Goal: Task Accomplishment & Management: Manage account settings

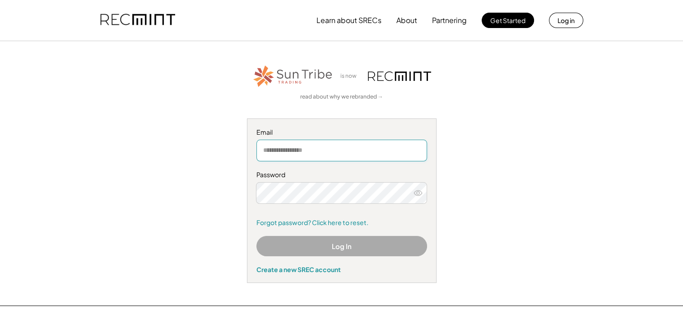
click at [292, 149] on input "email" at bounding box center [342, 151] width 171 height 22
type input "**********"
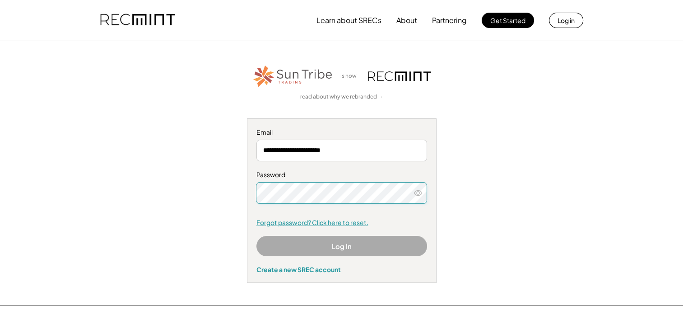
click at [265, 222] on link "Forgot password? Click here to reset." at bounding box center [342, 222] width 171 height 9
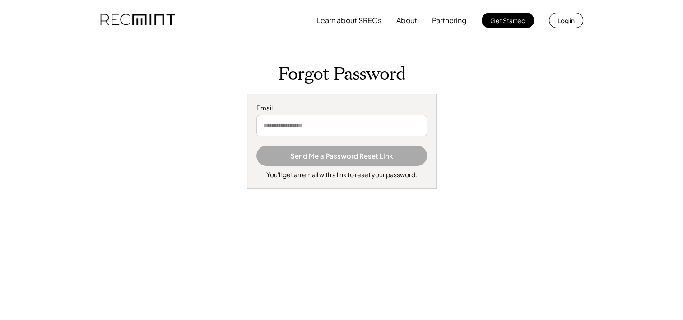
click at [351, 117] on input "email" at bounding box center [342, 126] width 171 height 22
type input "**********"
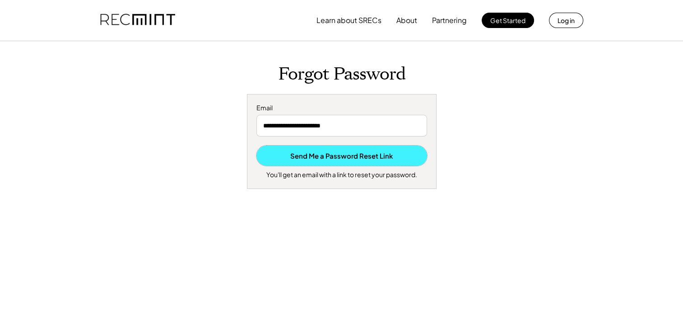
click at [331, 159] on button "Send Me a Password Reset Link" at bounding box center [342, 155] width 171 height 20
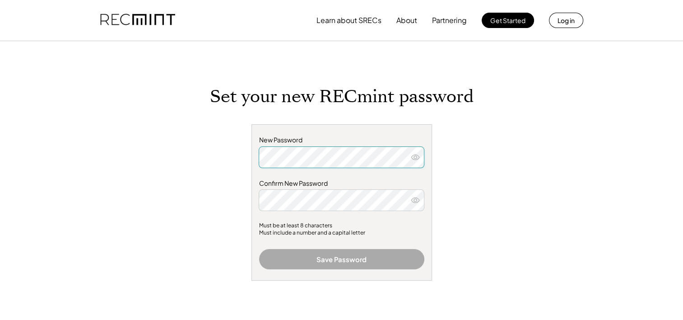
click at [472, 134] on div "Set your new RECmint password New Password Confirm New Password Must be at leas…" at bounding box center [341, 248] width 361 height 325
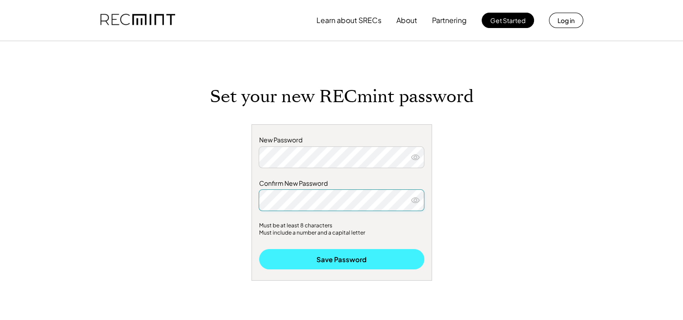
click at [356, 265] on button "Save Password" at bounding box center [341, 259] width 165 height 20
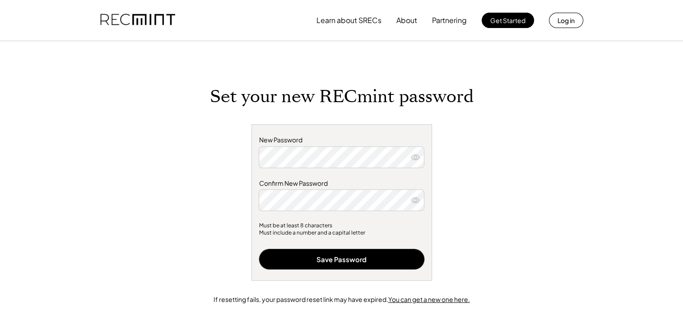
click at [416, 201] on icon at bounding box center [415, 200] width 9 height 9
click at [248, 154] on div "New Password Confirm New Password Must be at least 8 characters Must include a …" at bounding box center [342, 217] width 257 height 187
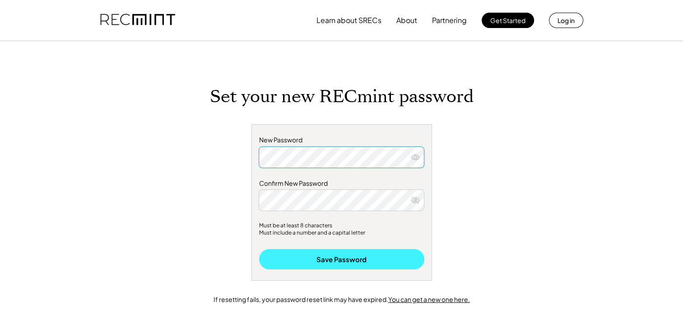
click at [319, 262] on button "Save Password" at bounding box center [341, 259] width 165 height 20
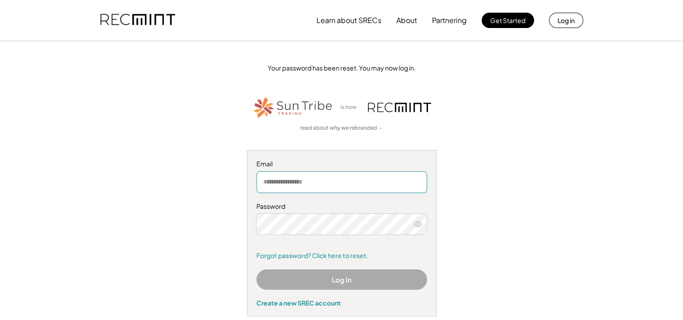
click at [296, 176] on input "email" at bounding box center [342, 182] width 171 height 22
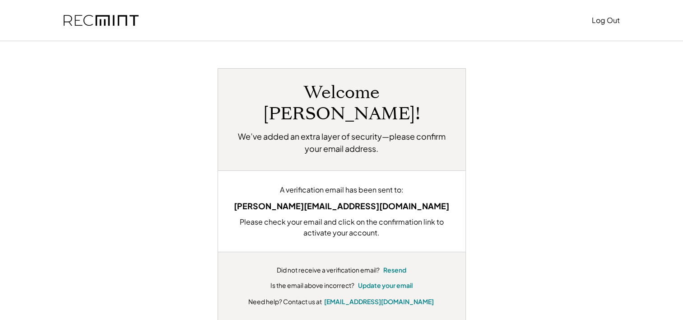
click at [90, 22] on img at bounding box center [101, 20] width 75 height 11
click at [516, 159] on div "Welcome William! We’ve added an extra layer of security—please confirm your ema…" at bounding box center [342, 196] width 560 height 257
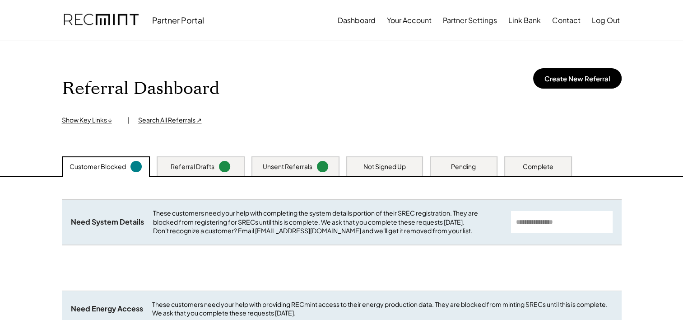
drag, startPoint x: 0, startPoint y: 0, endPoint x: 349, endPoint y: 47, distance: 351.9
click at [349, 47] on div "Referral Dashboard Show Key Links ↓ | Search All Referrals ↗ Create New Referral" at bounding box center [342, 98] width 578 height 115
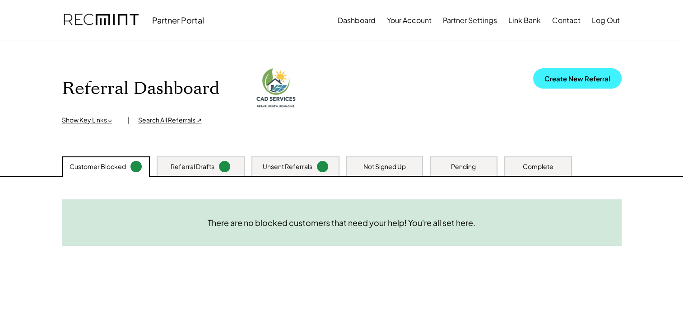
click at [568, 81] on button "Create New Referral" at bounding box center [577, 78] width 89 height 20
click at [204, 168] on div "Referral Drafts" at bounding box center [193, 166] width 44 height 9
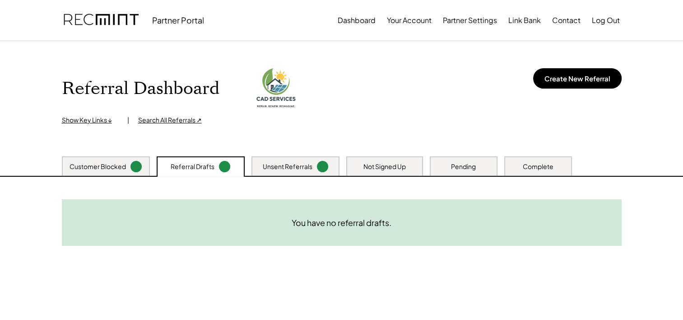
click at [287, 173] on div "Unsent Referrals" at bounding box center [296, 165] width 88 height 19
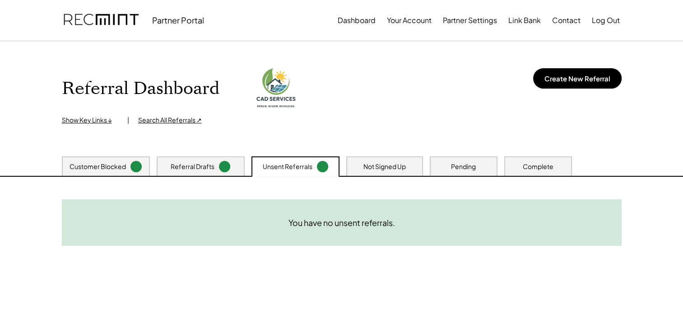
click at [371, 163] on div "Not Signed Up" at bounding box center [385, 166] width 42 height 9
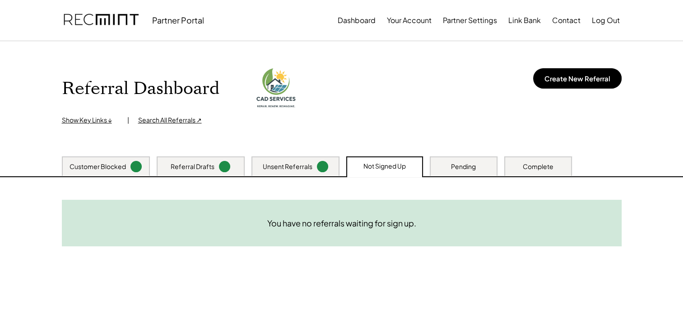
click at [475, 173] on div "Pending" at bounding box center [464, 165] width 68 height 19
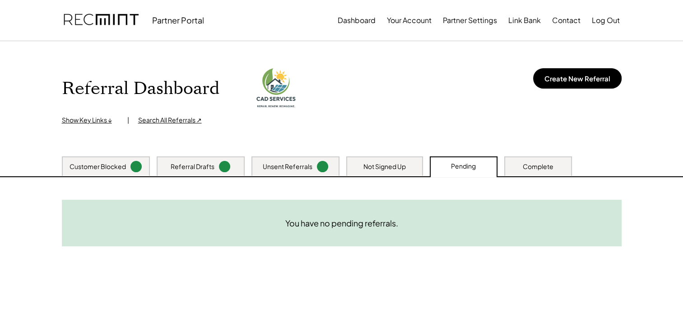
click at [531, 170] on div "Complete" at bounding box center [538, 166] width 31 height 9
click at [91, 168] on div "Customer Blocked" at bounding box center [98, 166] width 56 height 9
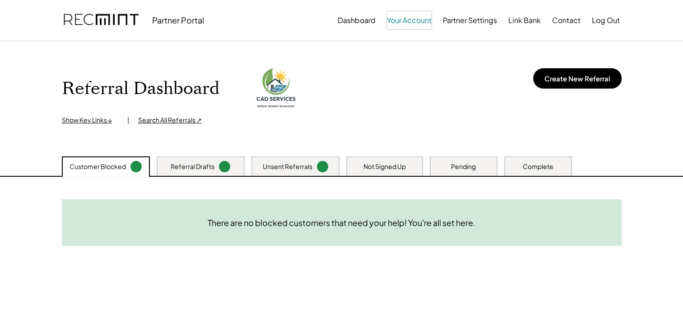
click at [402, 23] on button "Your Account" at bounding box center [409, 20] width 45 height 18
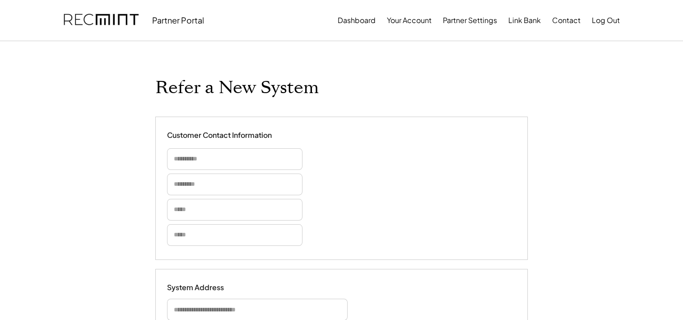
select select "**********"
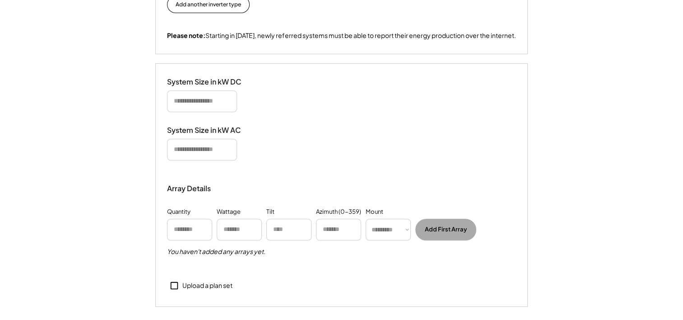
scroll to position [678, 0]
